Goal: Check status: Check status

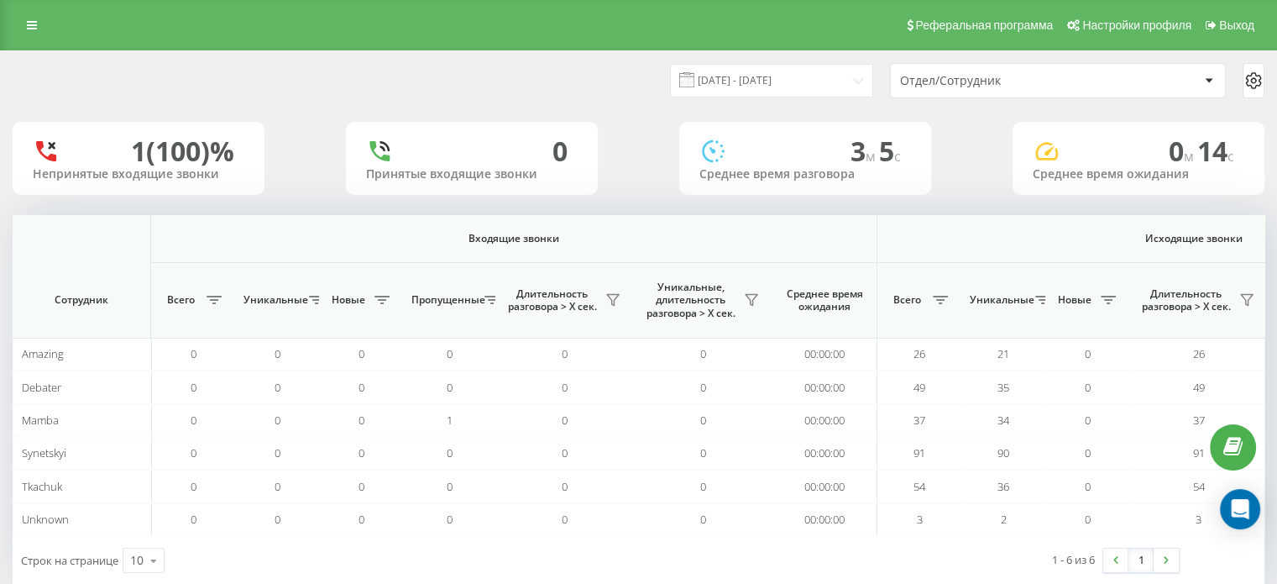
click at [729, 78] on input "19.09.2025 - 19.09.2025" at bounding box center [771, 80] width 203 height 33
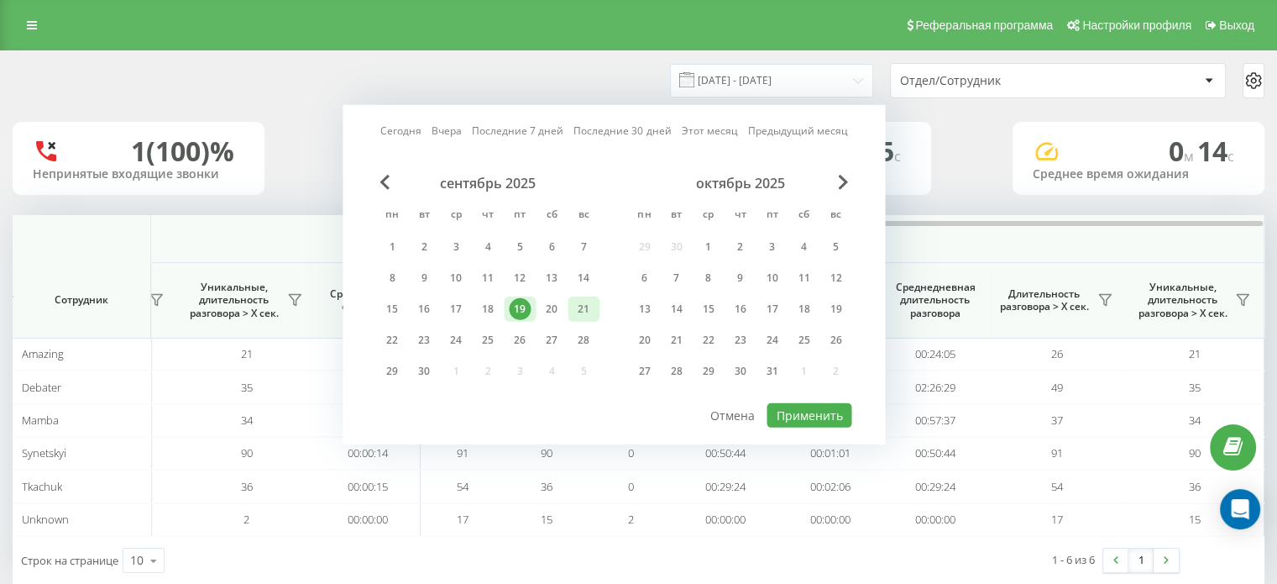
click at [583, 305] on div "21" at bounding box center [584, 309] width 22 height 22
click at [780, 394] on div "сентябрь 2025 пн вт ср чт пт сб вс 1 2 3 4 5 6 7 8 9 10 11 12 13 14 15 16 17 18…" at bounding box center [613, 288] width 475 height 227
click at [793, 411] on button "Применить" at bounding box center [809, 415] width 85 height 24
type input "[DATE] - [DATE]"
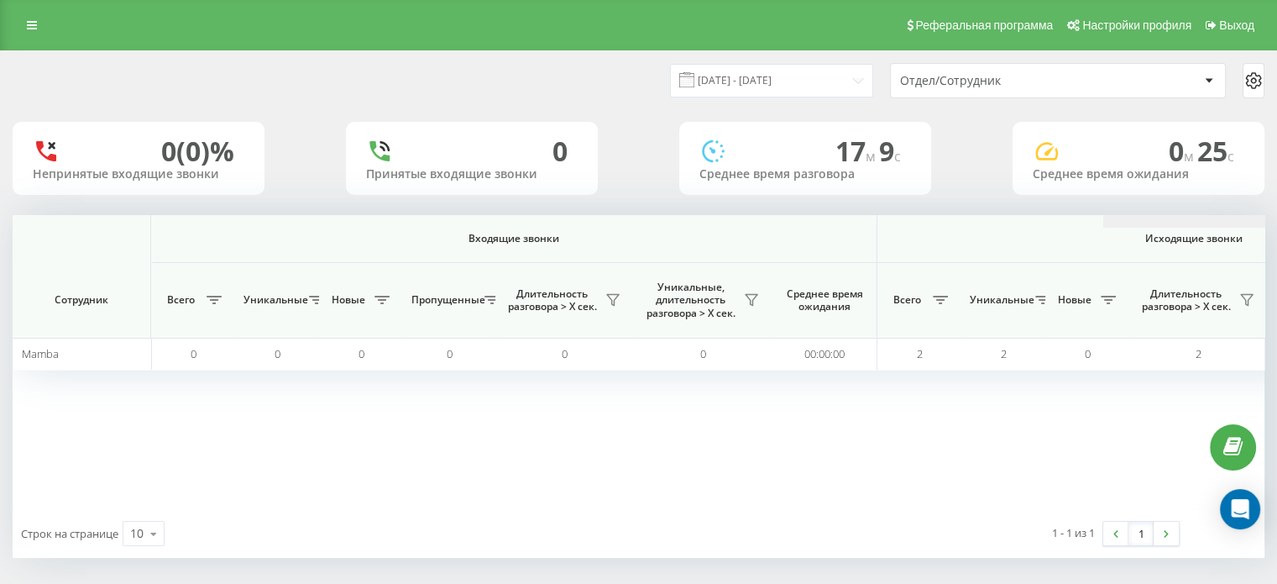
scroll to position [0, 1091]
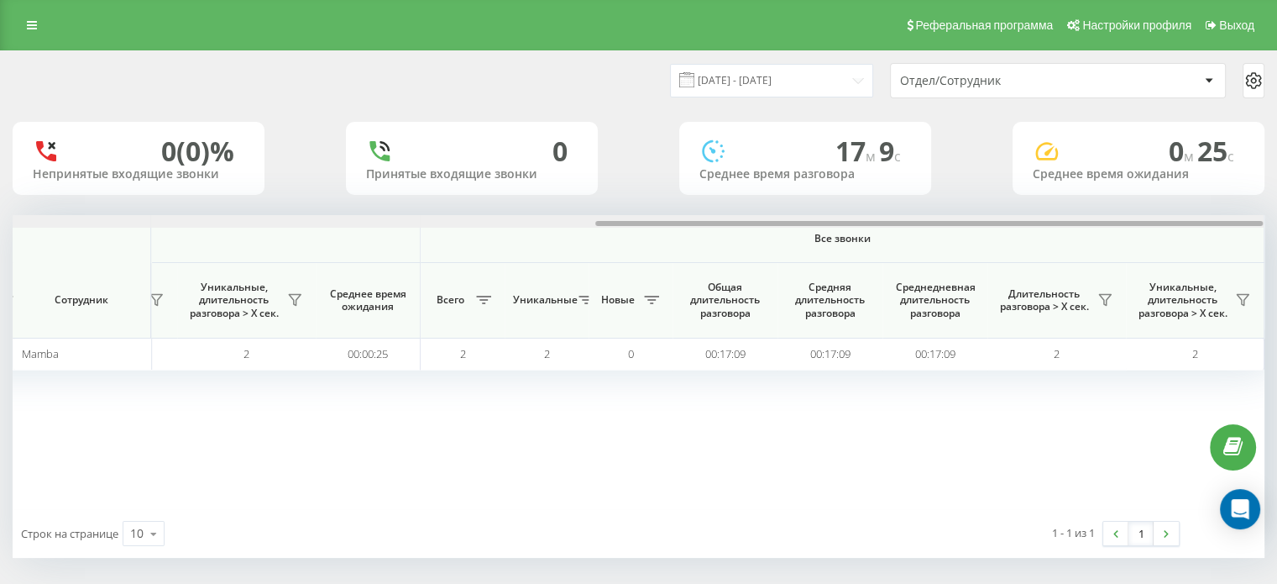
click at [741, 217] on div at bounding box center [638, 221] width 1251 height 13
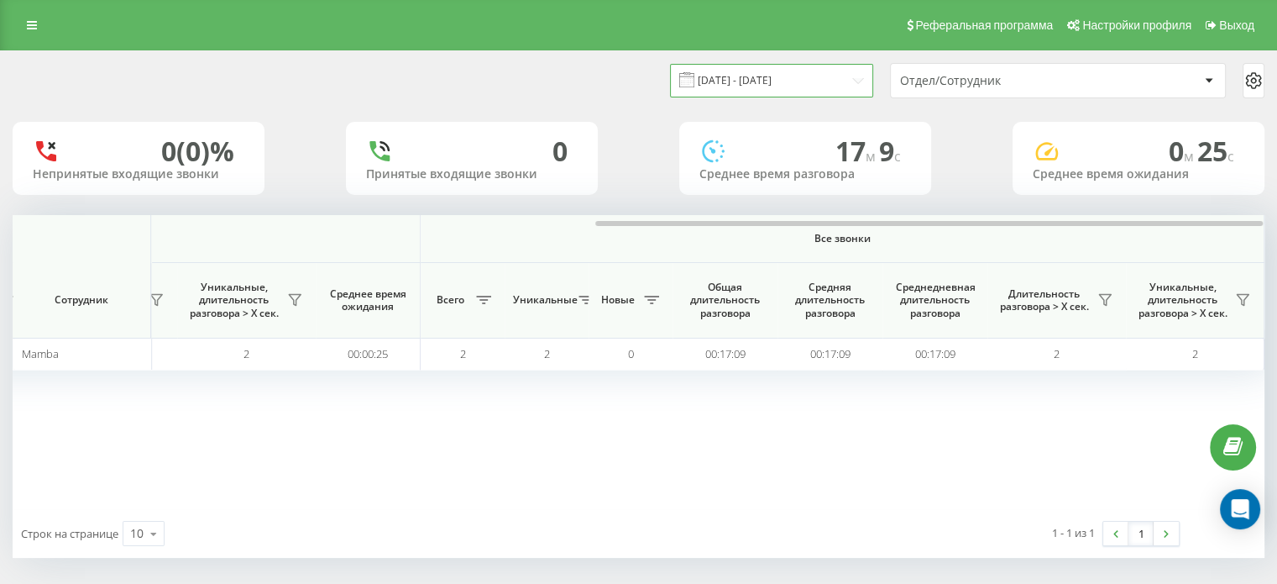
click at [752, 83] on input "[DATE] - [DATE]" at bounding box center [771, 80] width 203 height 33
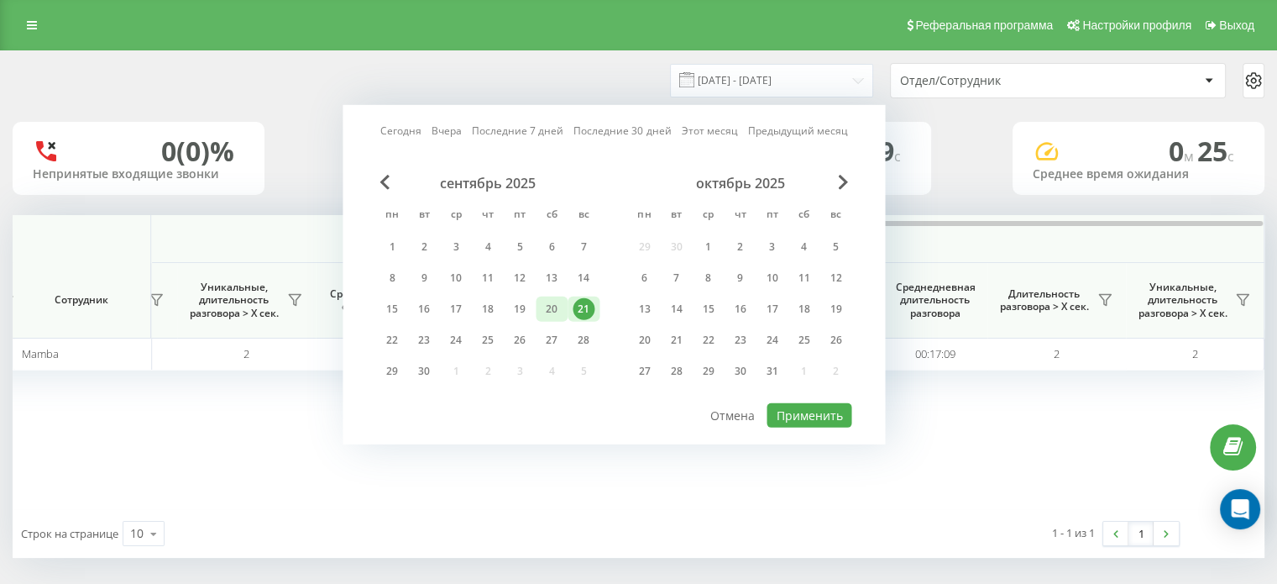
click at [563, 302] on div "20" at bounding box center [552, 308] width 32 height 25
click at [810, 393] on div "сентябрь 2025 пн вт ср чт пт сб вс 1 2 3 4 5 6 7 8 9 10 11 12 13 14 15 16 17 18…" at bounding box center [613, 288] width 475 height 227
click at [809, 404] on button "Применить" at bounding box center [809, 415] width 85 height 24
type input "20.09.2025 - 20.09.2025"
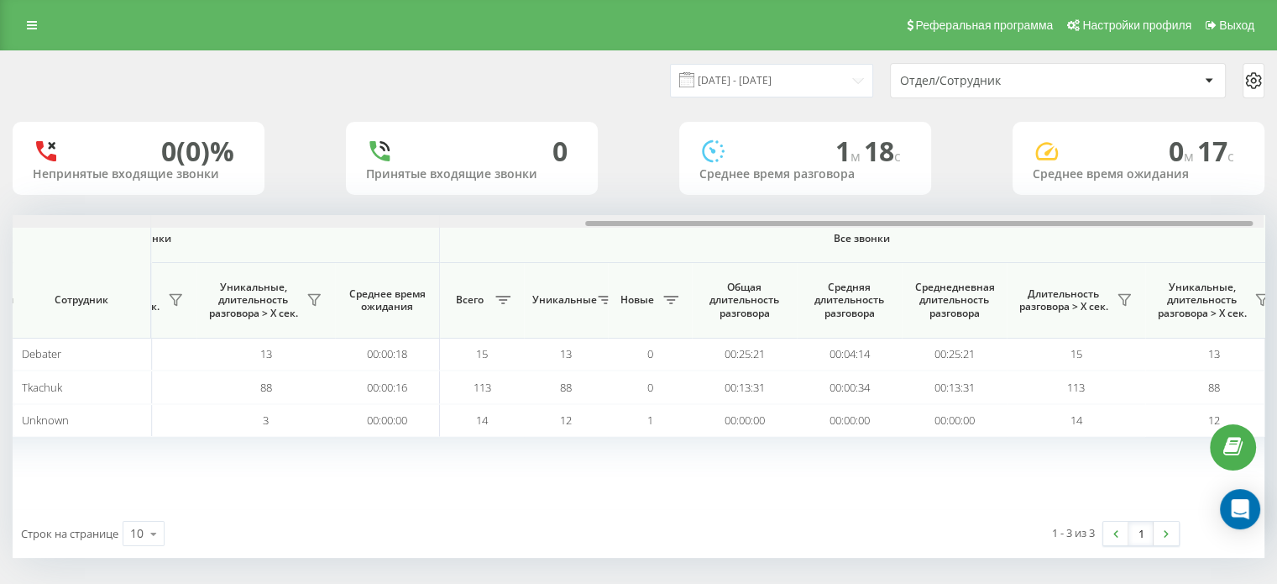
scroll to position [0, 1063]
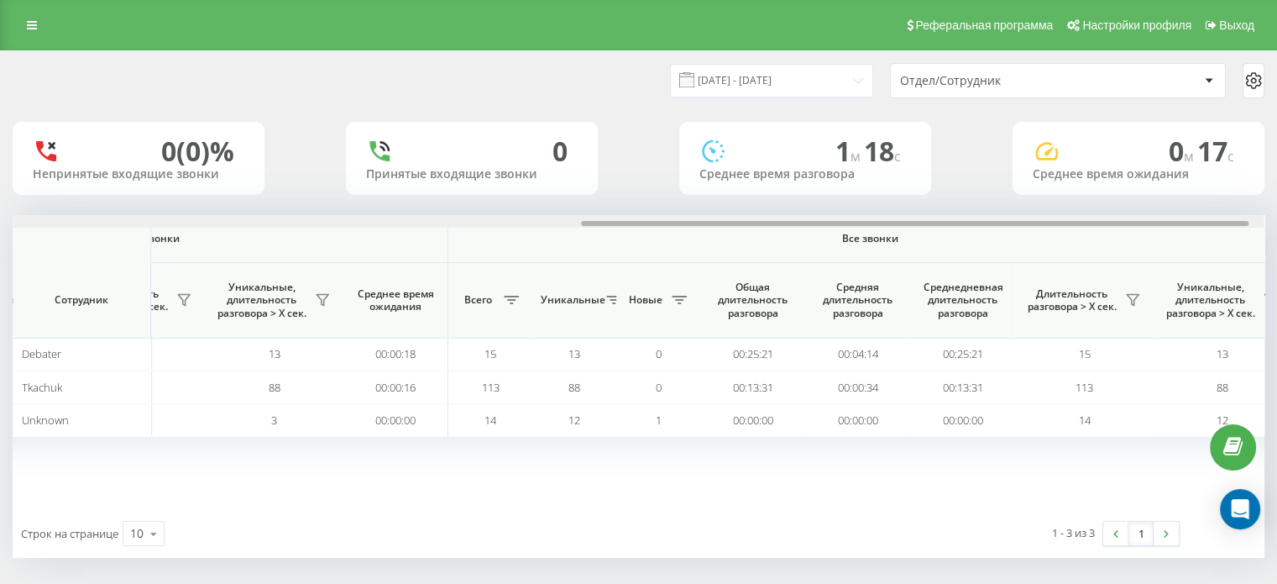
drag, startPoint x: 539, startPoint y: 223, endPoint x: 1108, endPoint y: 281, distance: 571.4
click at [1108, 281] on div "Входящие звонки Исходящие звонки Все звонки Сотрудник Всего Уникальные Новые Пр…" at bounding box center [639, 362] width 1252 height 294
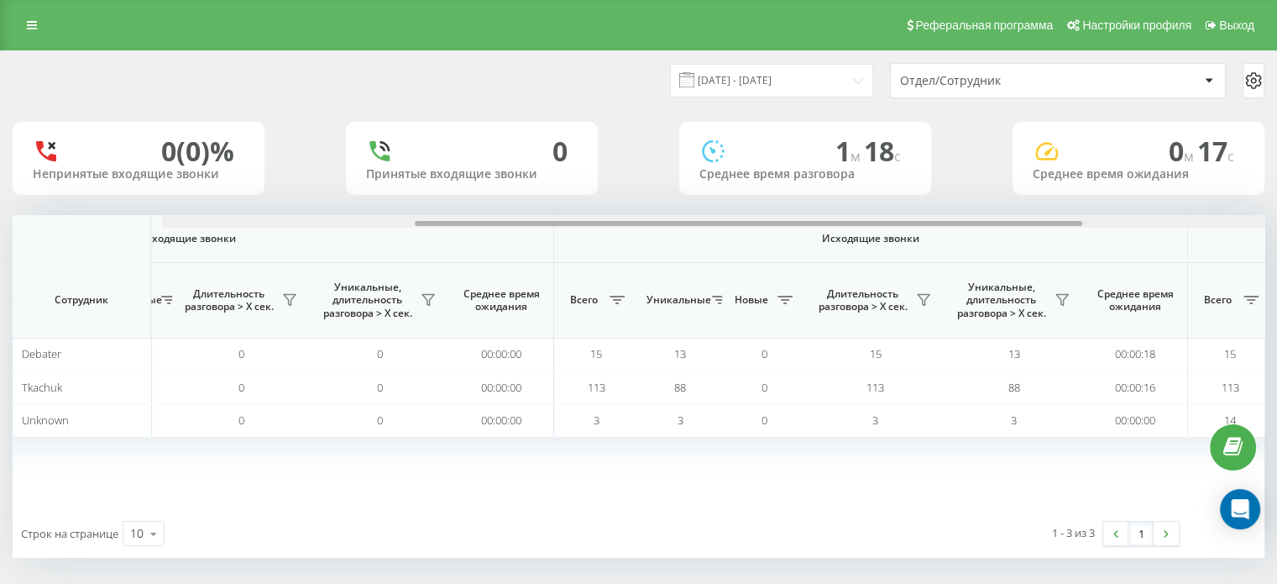
scroll to position [0, 0]
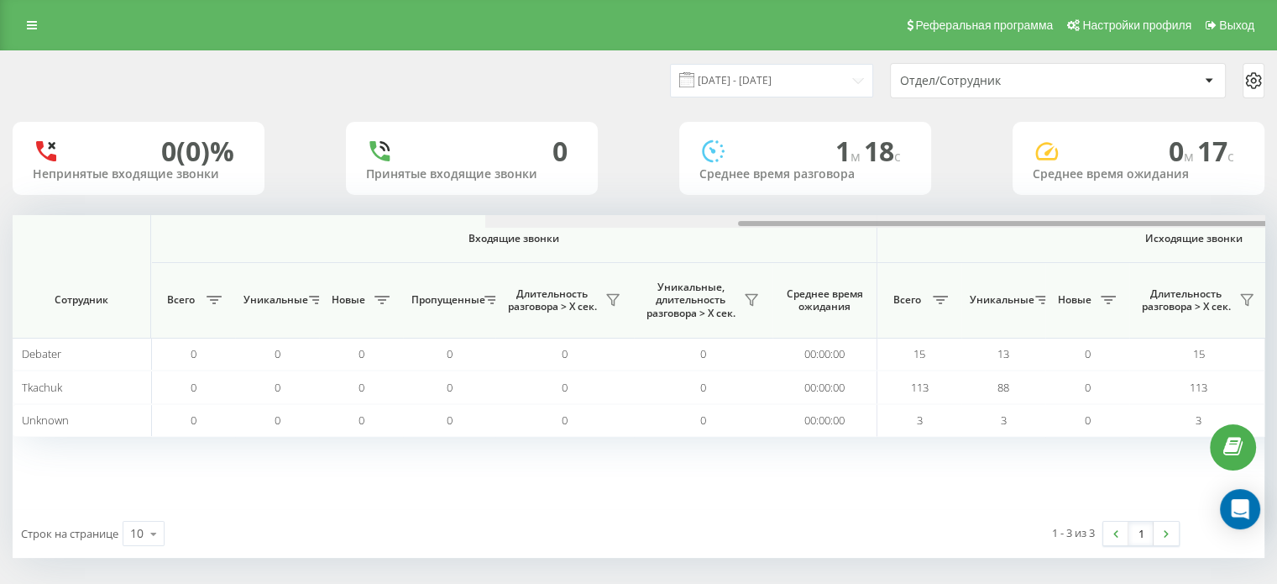
drag, startPoint x: 818, startPoint y: 223, endPoint x: 160, endPoint y: 269, distance: 659.1
click at [160, 269] on div "Входящие звонки Исходящие звонки Все звонки Сотрудник Всего Уникальные Новые Пр…" at bounding box center [639, 362] width 1252 height 294
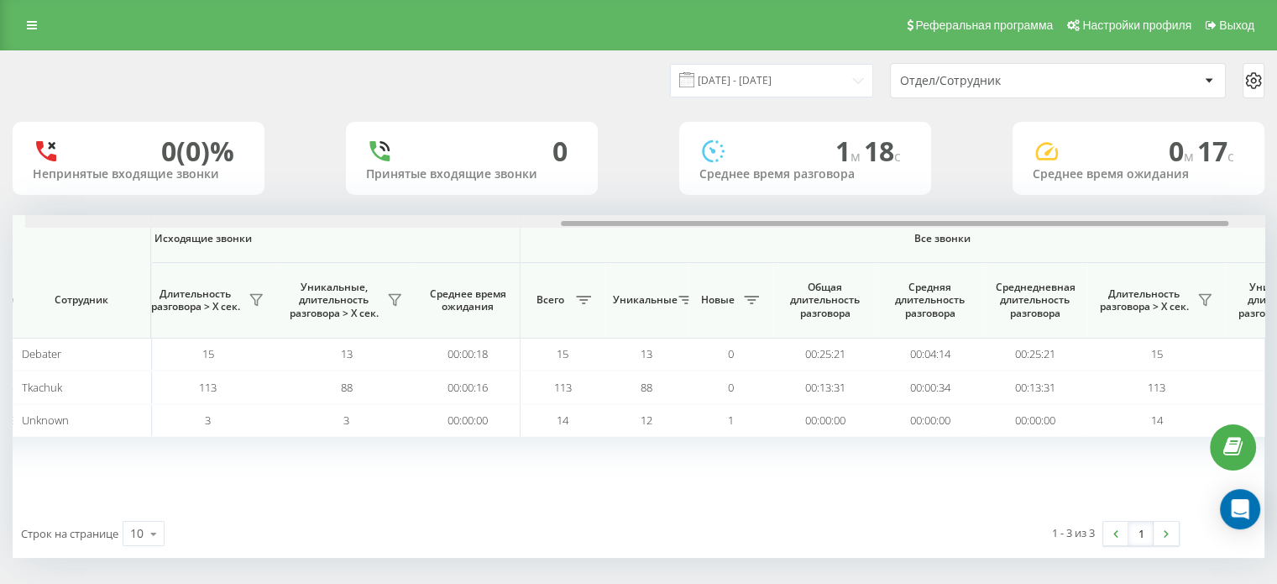
drag, startPoint x: 0, startPoint y: 0, endPoint x: 1012, endPoint y: 233, distance: 1038.4
click at [1012, 233] on div "Входящие звонки Исходящие звонки Все звонки Сотрудник Всего Уникальные Новые Пр…" at bounding box center [639, 362] width 1252 height 294
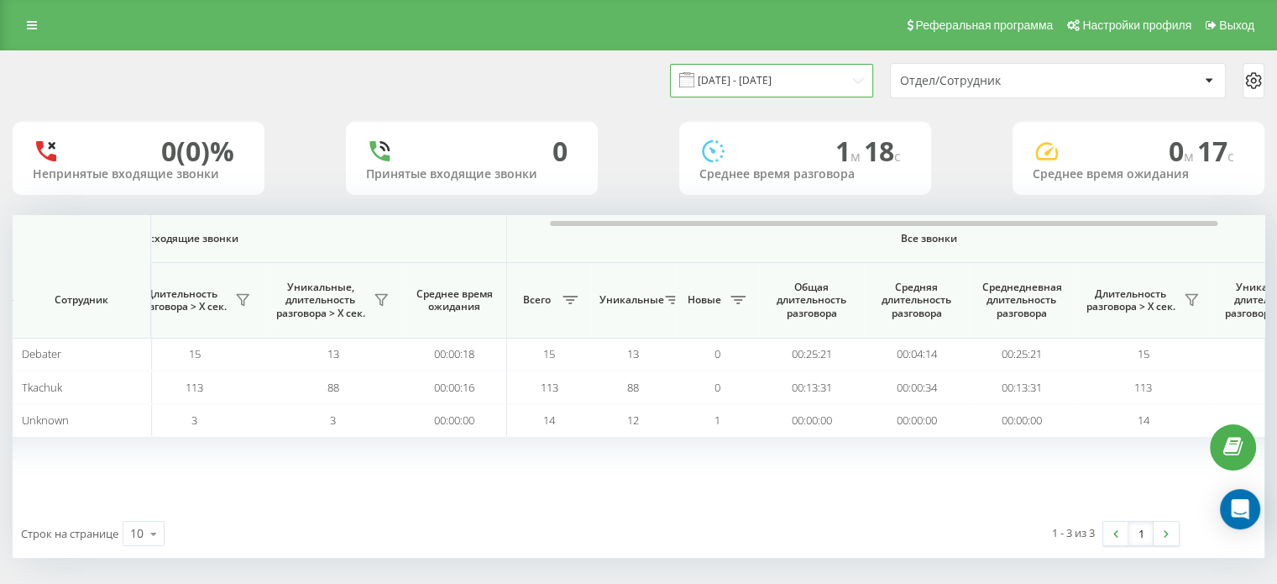
click at [749, 73] on input "[DATE] - [DATE]" at bounding box center [771, 80] width 203 height 33
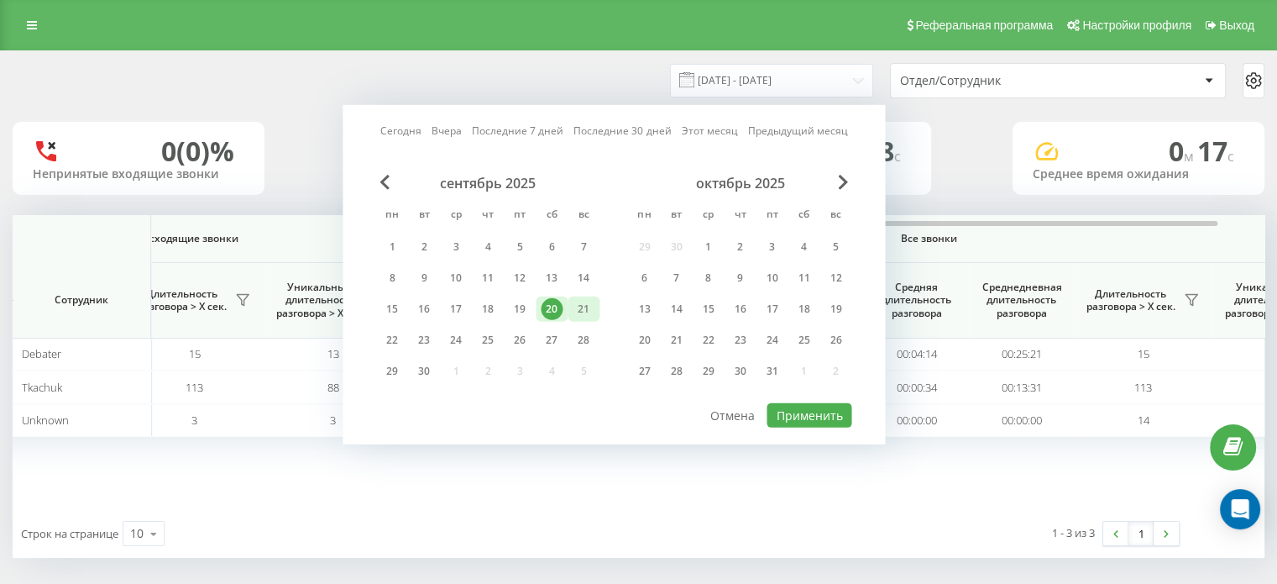
click at [583, 308] on div "21" at bounding box center [584, 309] width 22 height 22
click at [841, 411] on button "Применить" at bounding box center [809, 415] width 85 height 24
type input "[DATE] - [DATE]"
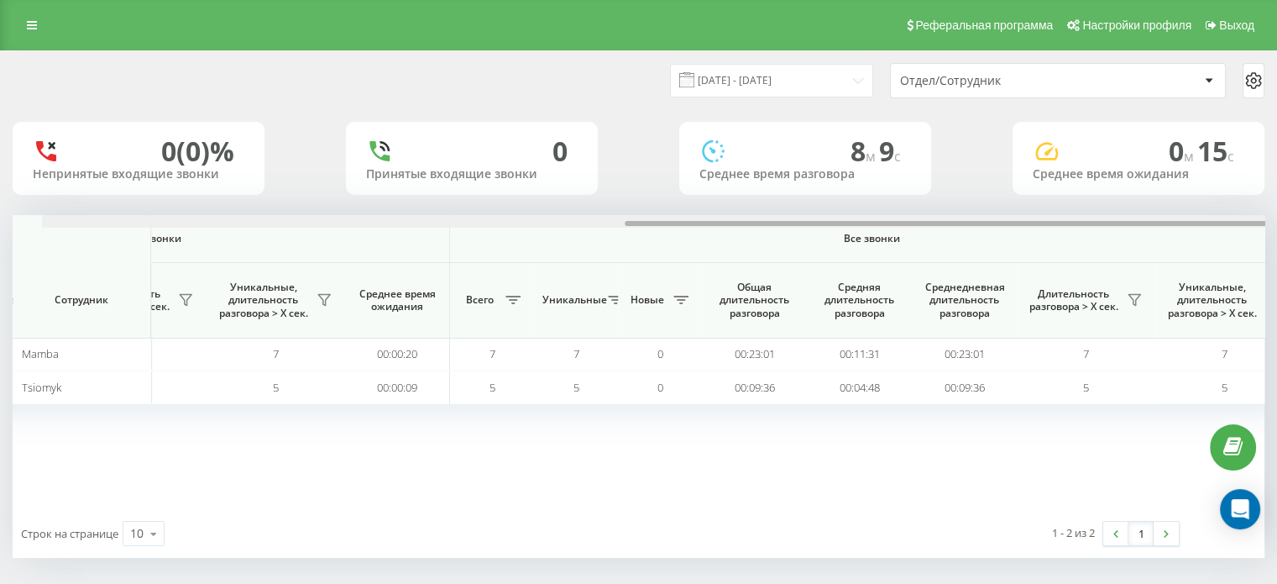
scroll to position [0, 1091]
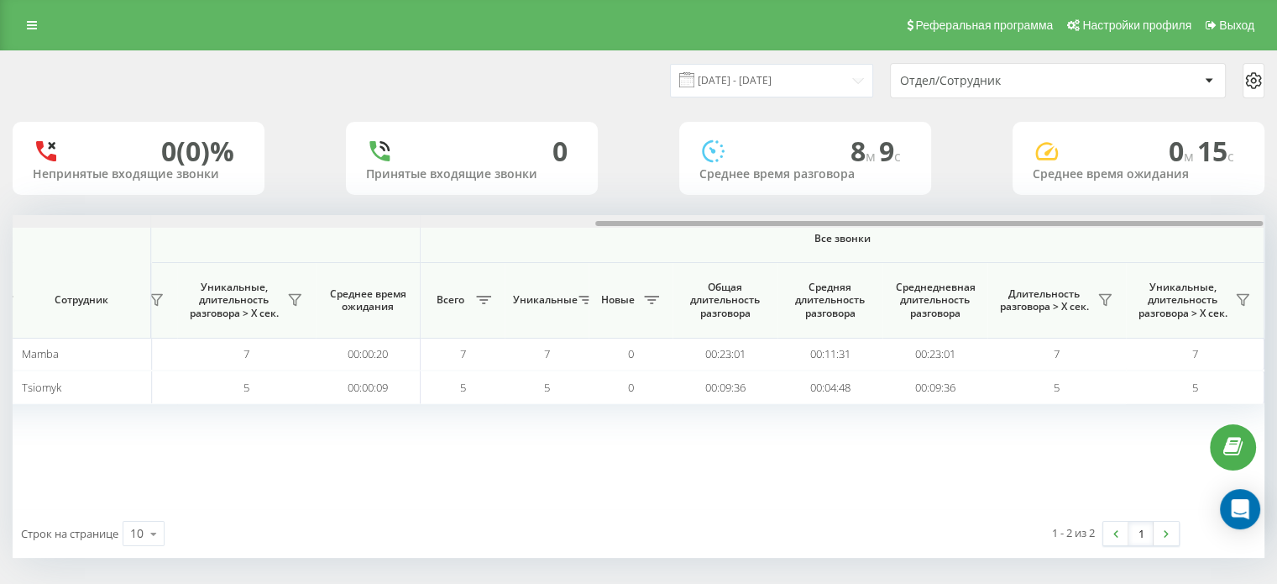
drag, startPoint x: 626, startPoint y: 223, endPoint x: 1242, endPoint y: 215, distance: 615.5
click at [1242, 215] on div at bounding box center [638, 221] width 1251 height 13
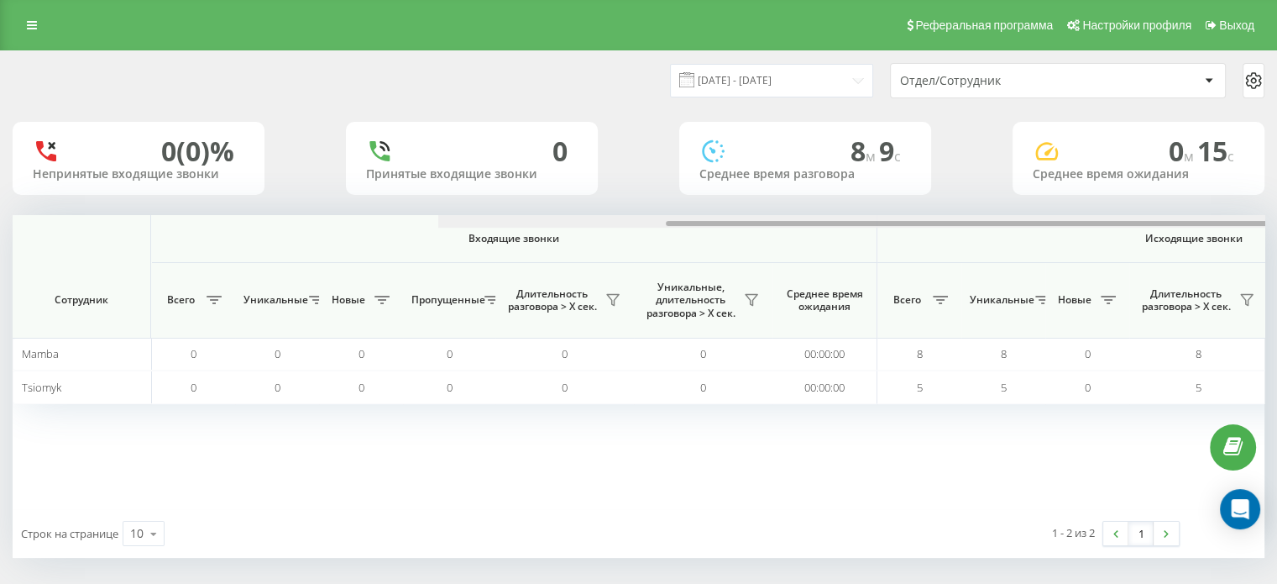
drag, startPoint x: 372, startPoint y: 221, endPoint x: 232, endPoint y: 334, distance: 180.3
click at [238, 334] on div "Входящие звонки Исходящие звонки Все звонки Сотрудник Всего Уникальные Новые Пр…" at bounding box center [639, 362] width 1252 height 294
